Goal: Find specific page/section: Find specific page/section

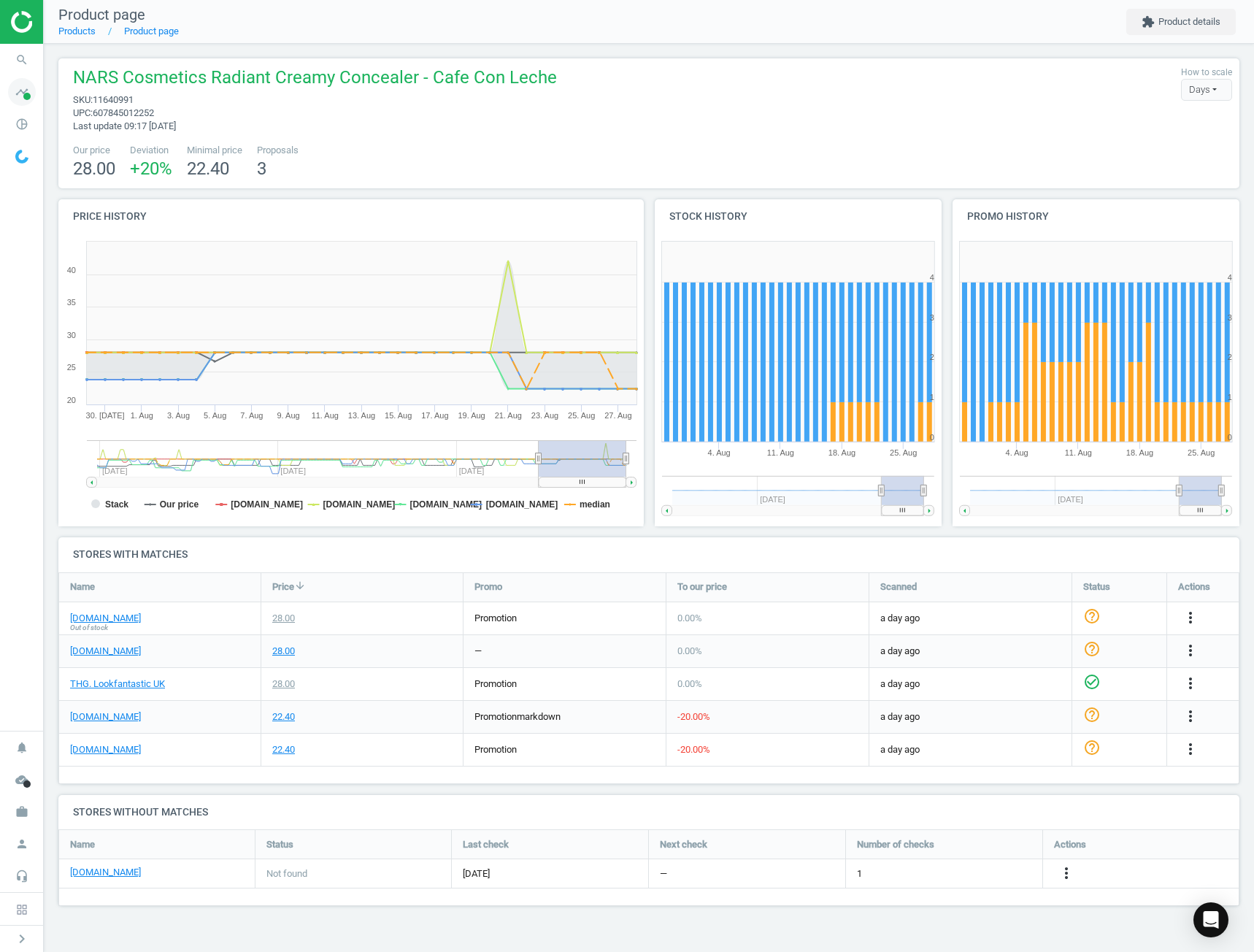
click at [15, 86] on icon "timeline" at bounding box center [22, 92] width 28 height 28
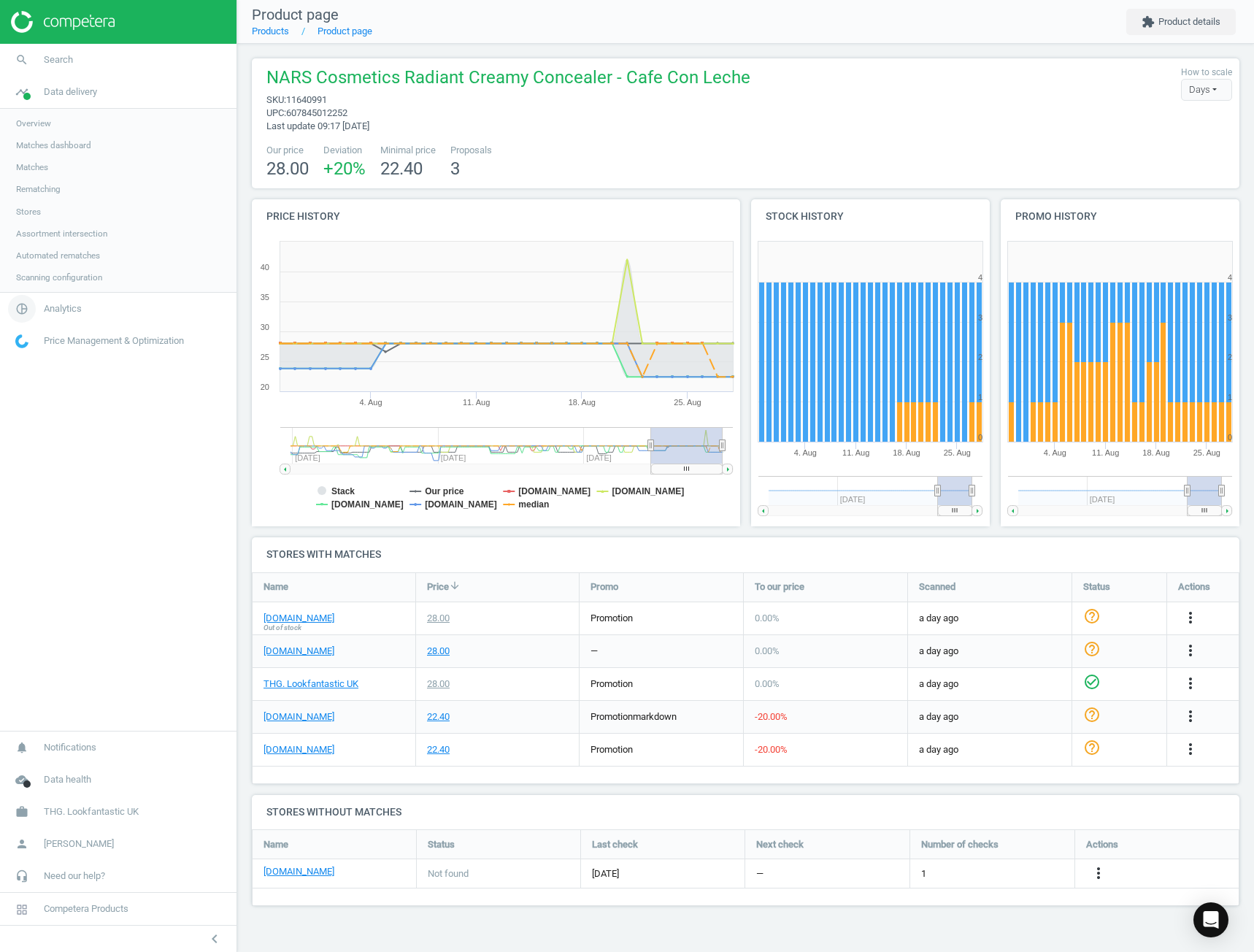
click at [78, 299] on link "pie_chart_outlined Analytics" at bounding box center [118, 309] width 236 height 32
click at [49, 178] on span "Products" at bounding box center [33, 177] width 34 height 12
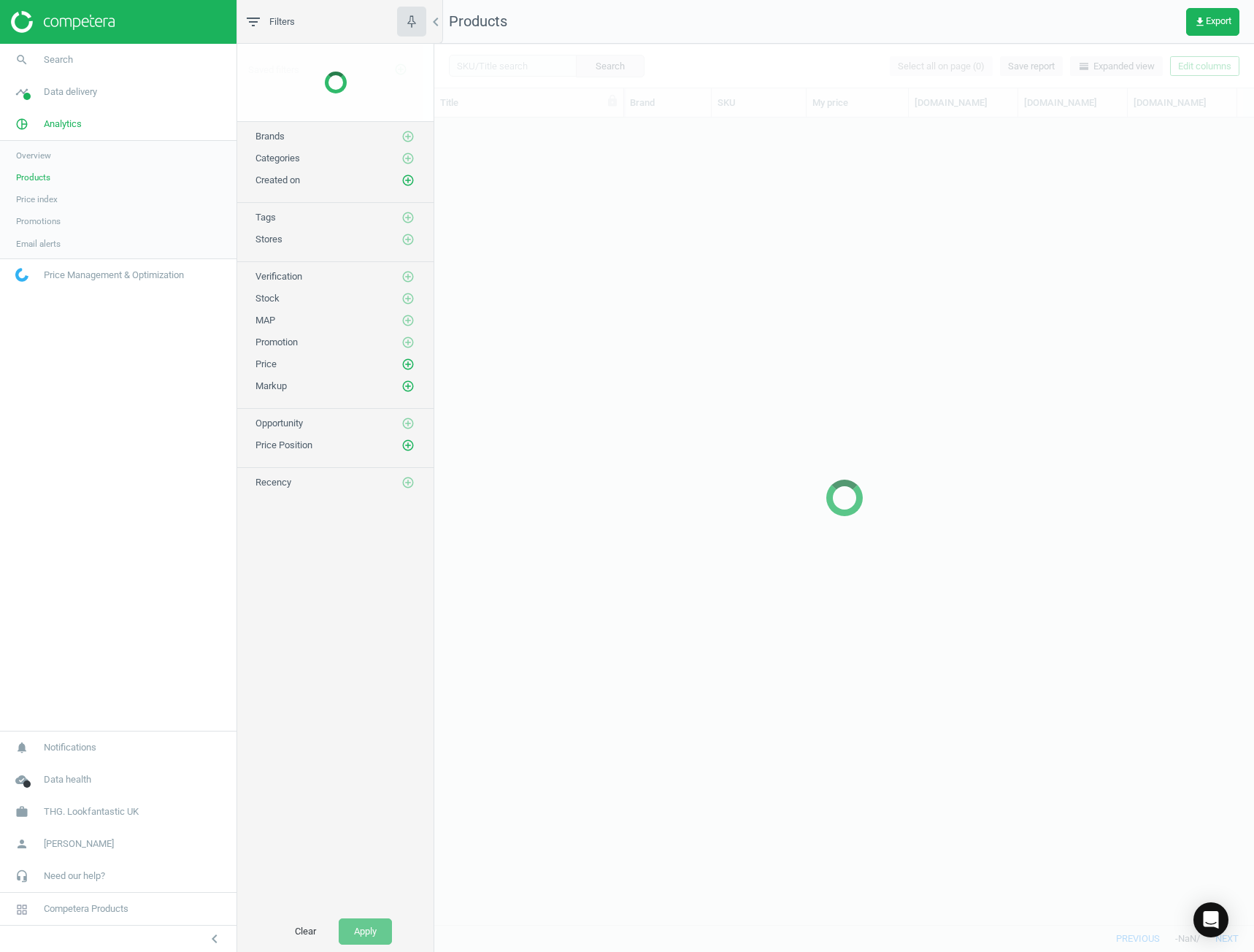
scroll to position [784, 809]
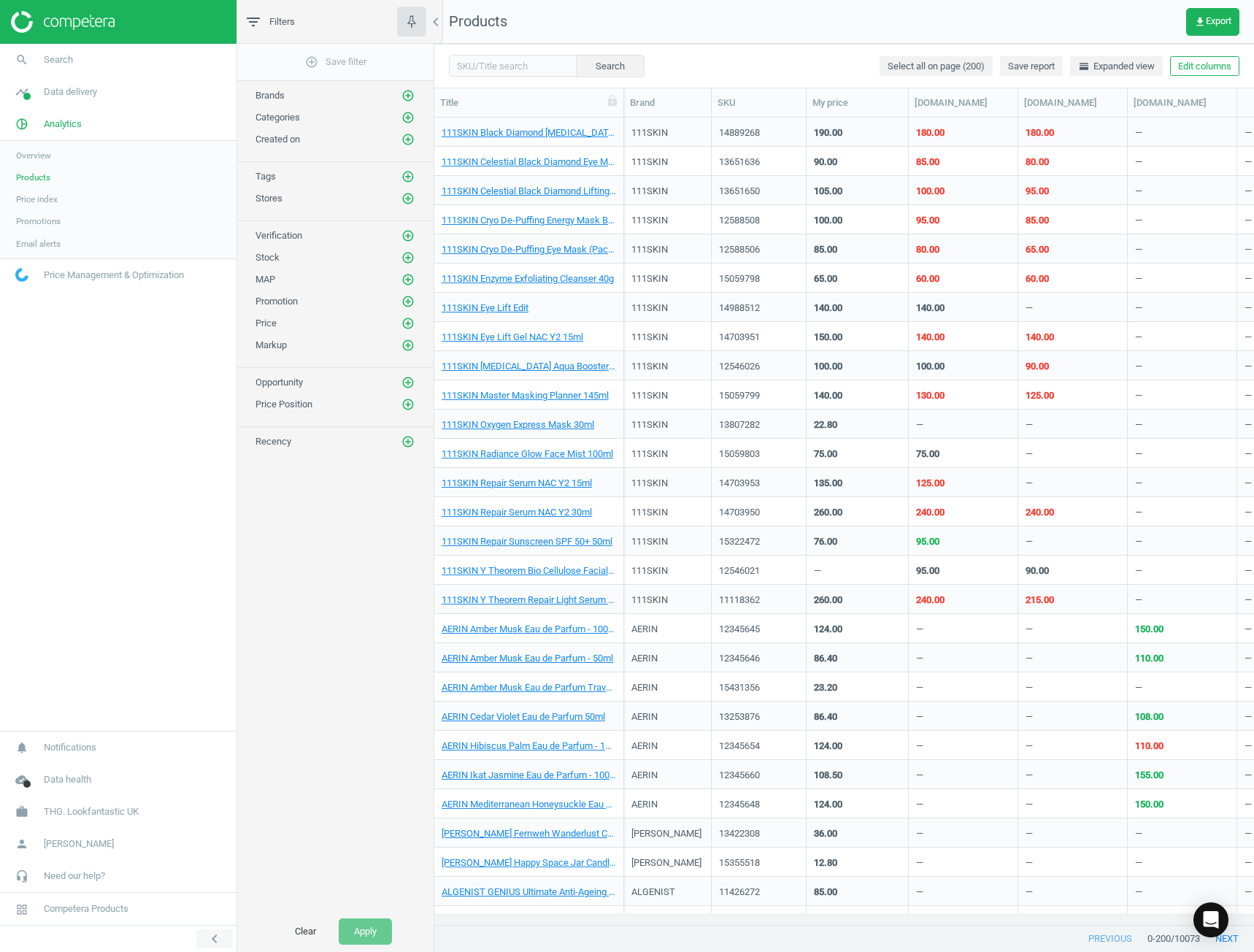
click at [216, 930] on icon "chevron_left" at bounding box center [215, 938] width 18 height 18
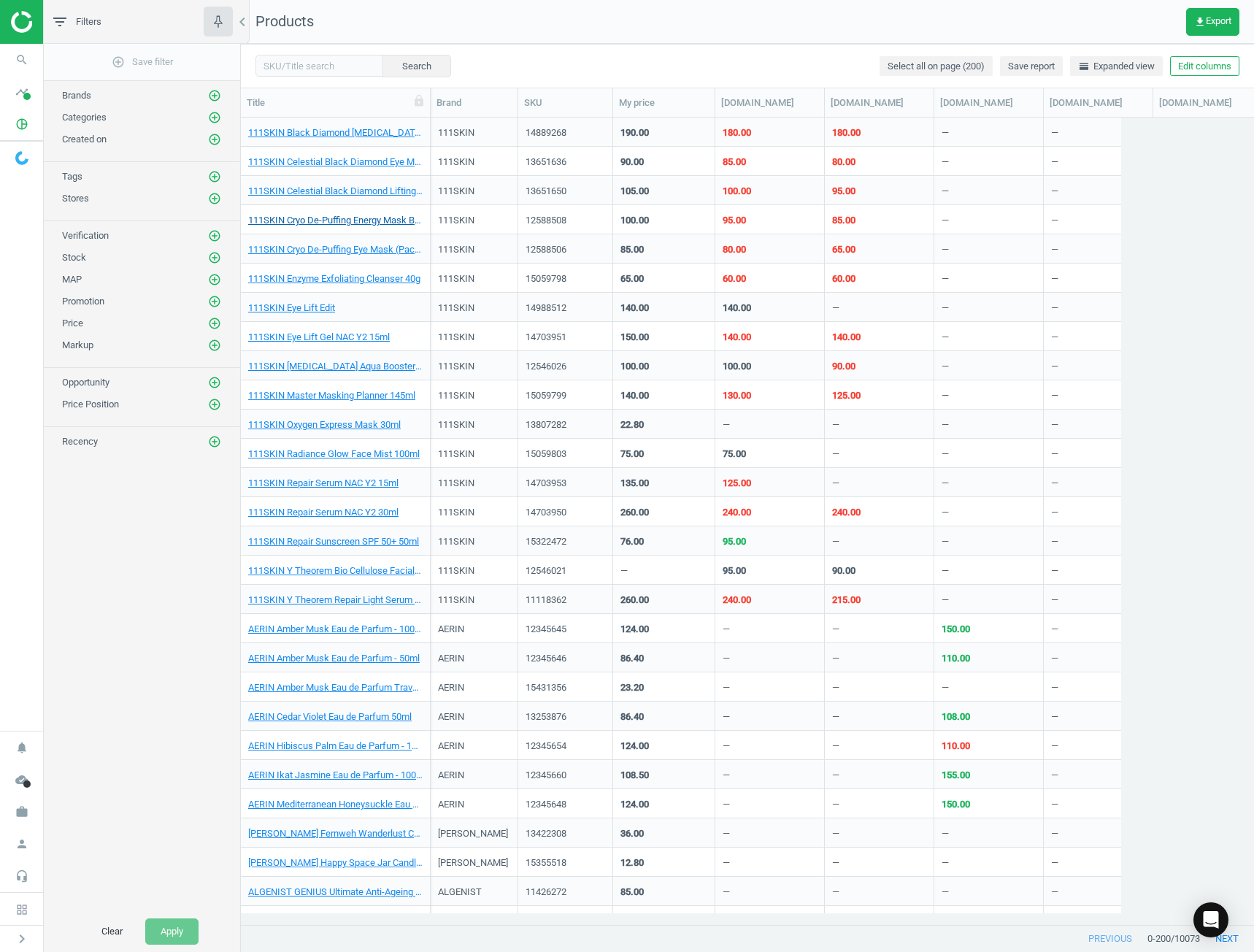
scroll to position [784, 1002]
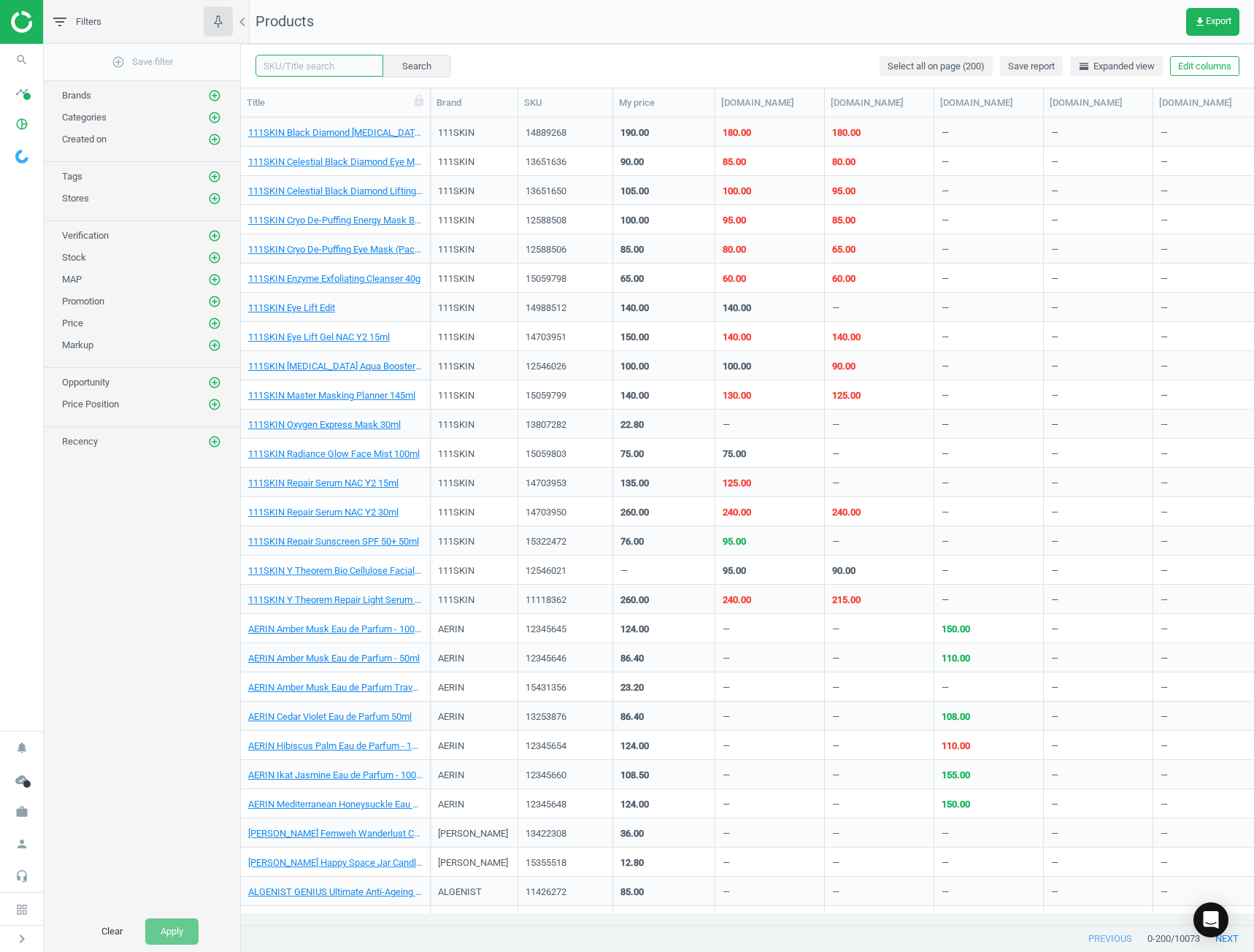
click at [354, 69] on input "text" at bounding box center [319, 66] width 127 height 22
paste input "11141524"
type input "11141524"
click at [393, 60] on button "Search" at bounding box center [415, 66] width 69 height 22
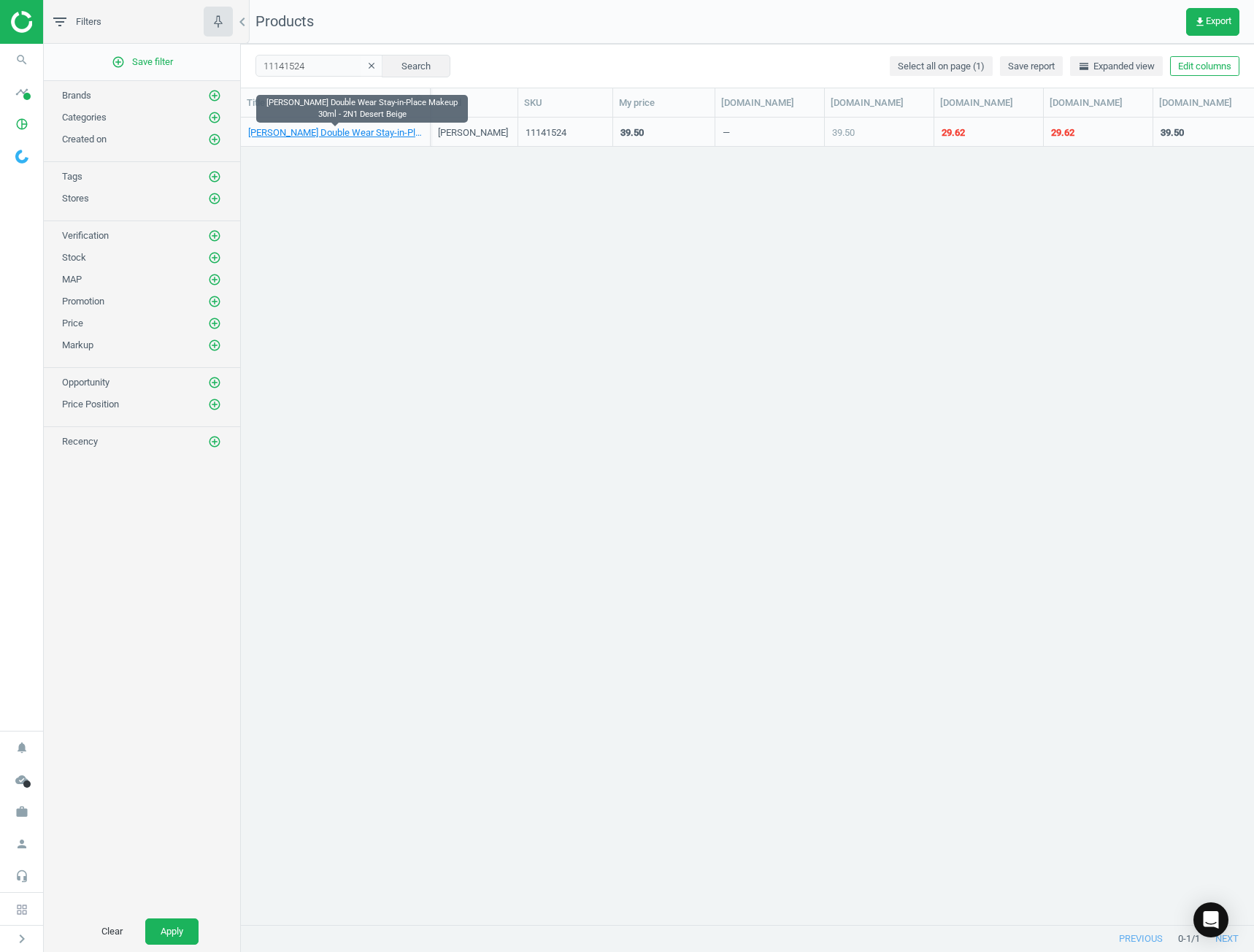
click at [328, 130] on link "[PERSON_NAME] Double Wear Stay-in-Place Makeup 30ml - 2N1 Desert Beige" at bounding box center [335, 133] width 175 height 13
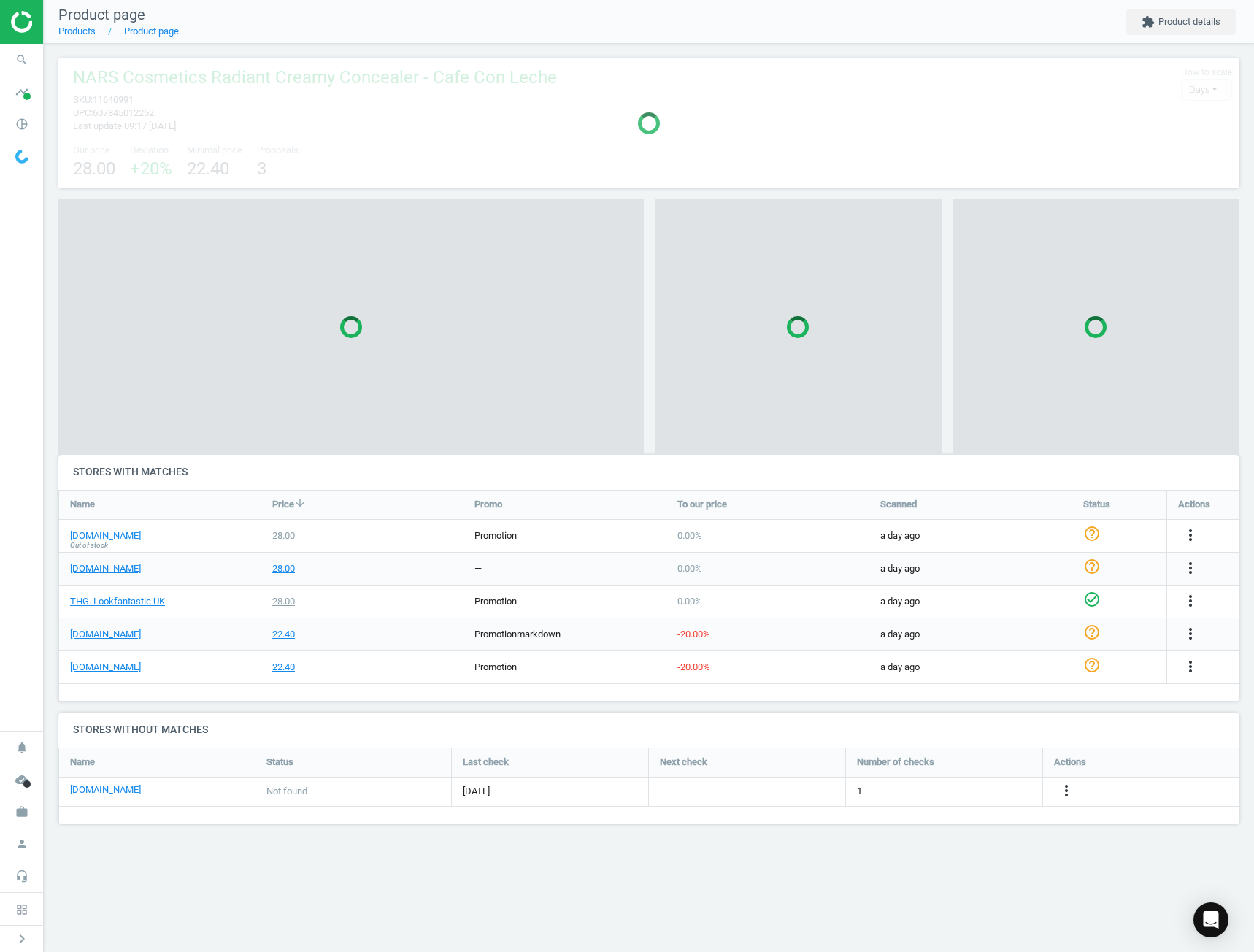
scroll to position [7, 7]
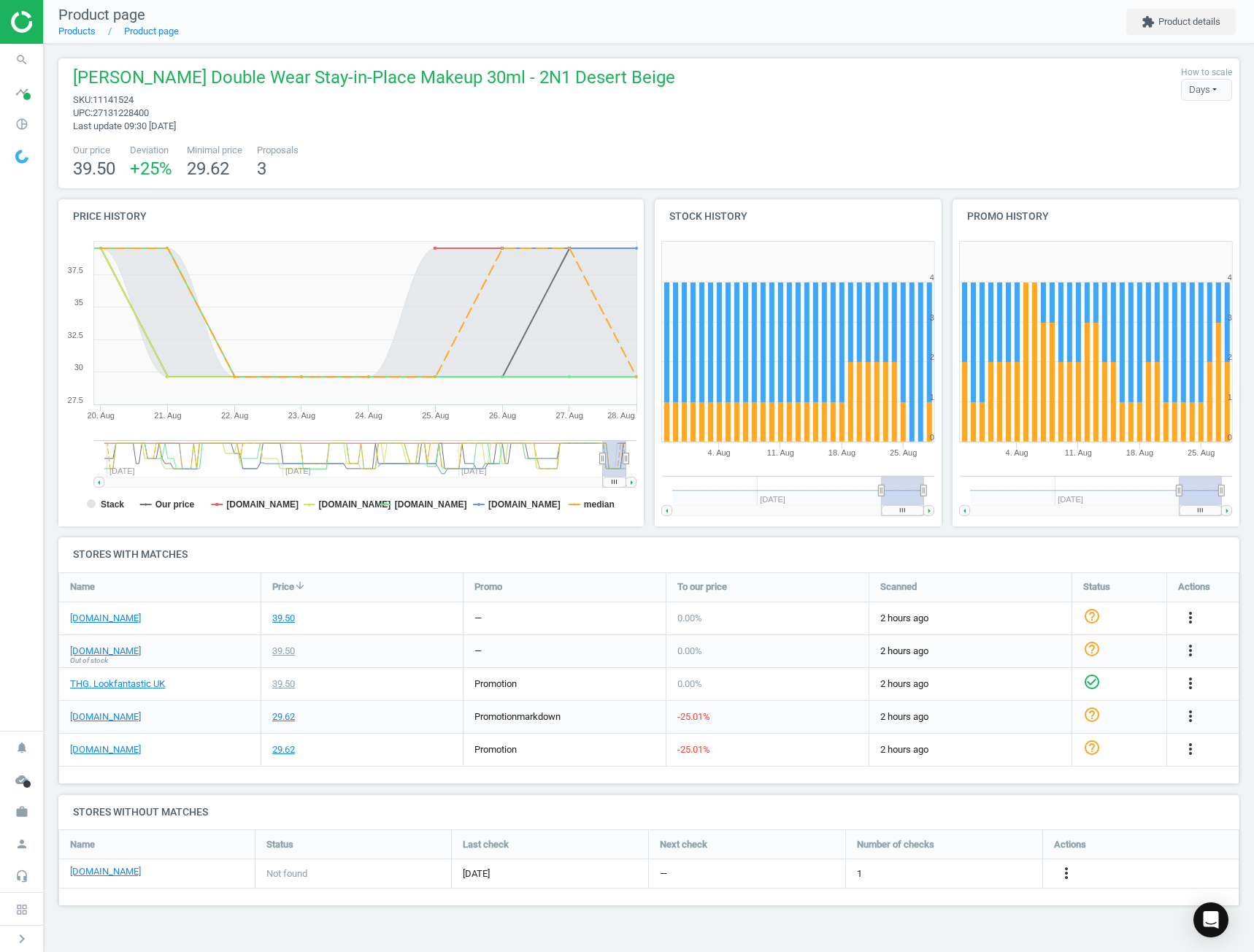
drag, startPoint x: 542, startPoint y: 454, endPoint x: 603, endPoint y: 446, distance: 61.5
click at [603, 446] on g at bounding box center [365, 463] width 542 height 47
click at [597, 500] on tspan "median" at bounding box center [599, 504] width 31 height 10
click at [533, 500] on tspan "[DOMAIN_NAME]" at bounding box center [524, 504] width 73 height 10
click at [259, 506] on tspan "[DOMAIN_NAME]" at bounding box center [263, 504] width 73 height 10
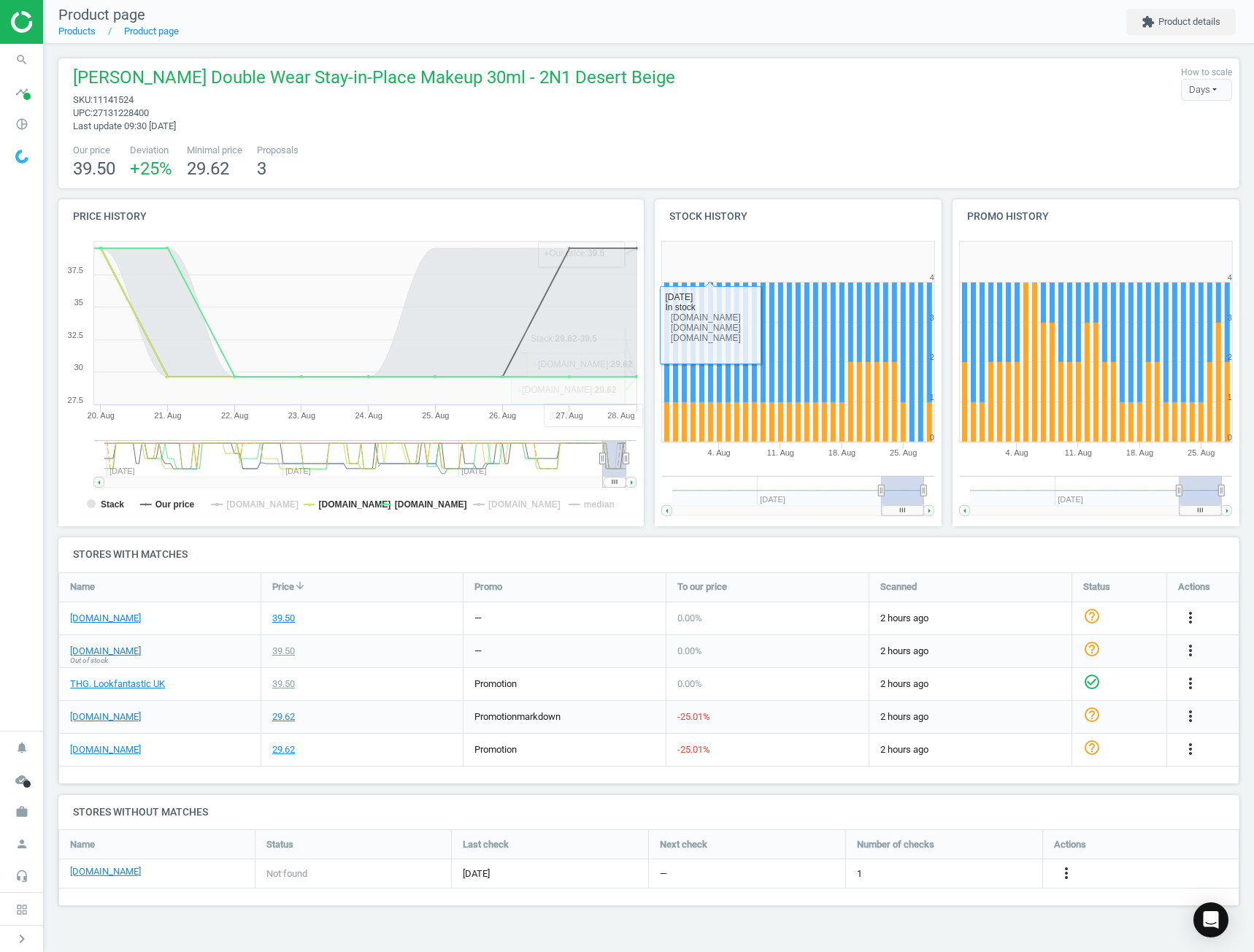
click at [779, 123] on div "[PERSON_NAME] Double Wear Stay-in-Place Makeup 30ml - 2N1 Desert Beige sku : 11…" at bounding box center [649, 99] width 1167 height 67
